Goal: Find specific page/section: Find specific page/section

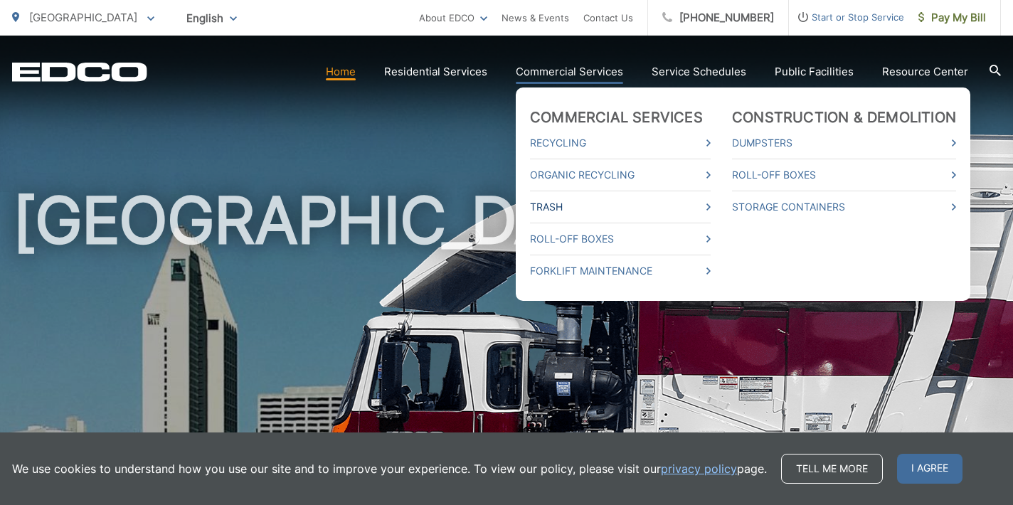
click at [569, 205] on link "Trash" at bounding box center [620, 206] width 181 height 17
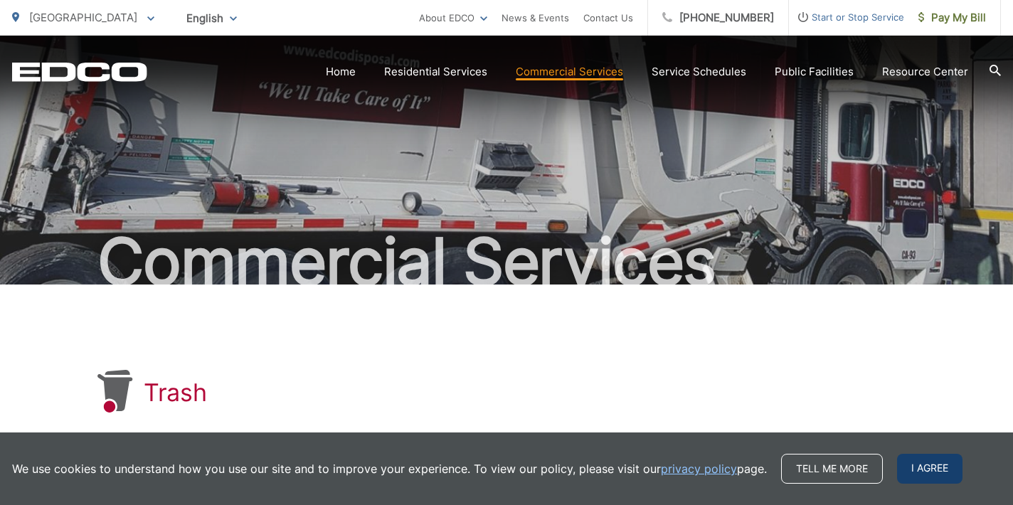
click at [914, 471] on span "I agree" at bounding box center [929, 469] width 65 height 30
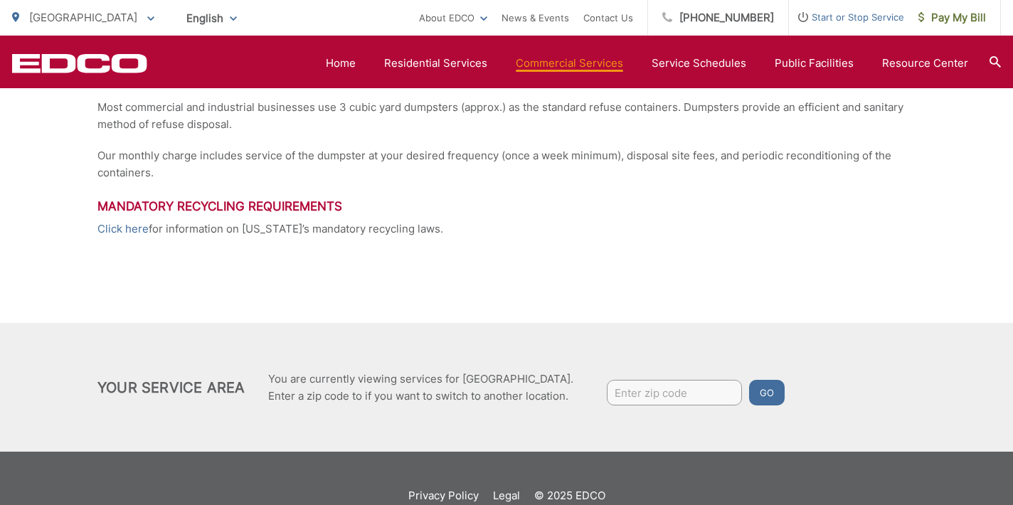
scroll to position [421, 0]
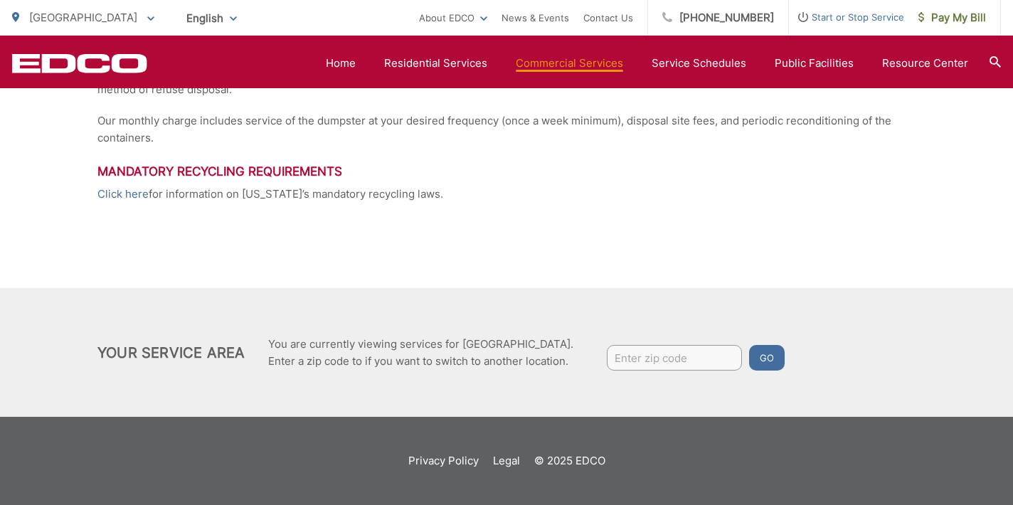
click at [709, 362] on input "Enter zip code" at bounding box center [674, 358] width 135 height 26
type input "92116"
click at [768, 356] on button "Go" at bounding box center [767, 358] width 36 height 26
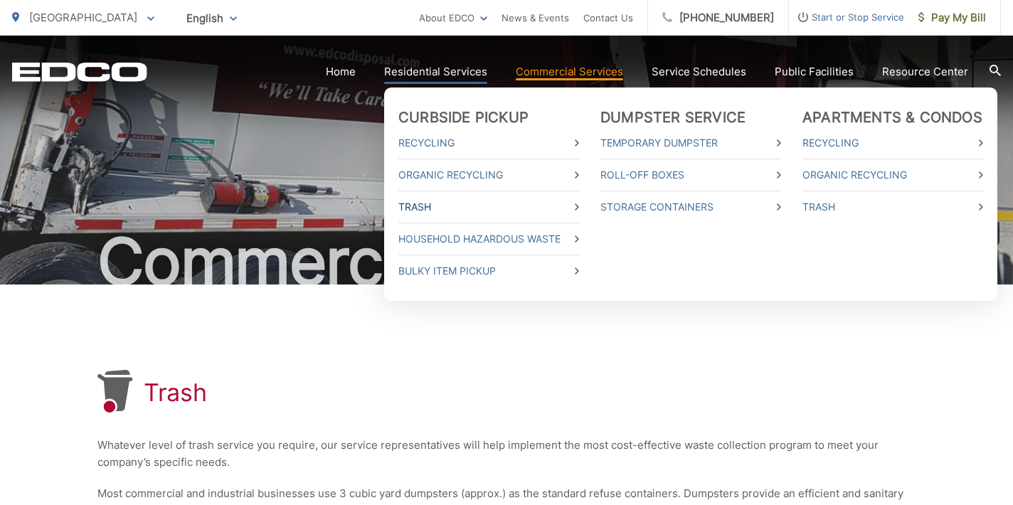
click at [435, 205] on link "Trash" at bounding box center [488, 206] width 181 height 17
